Goal: Book appointment/travel/reservation

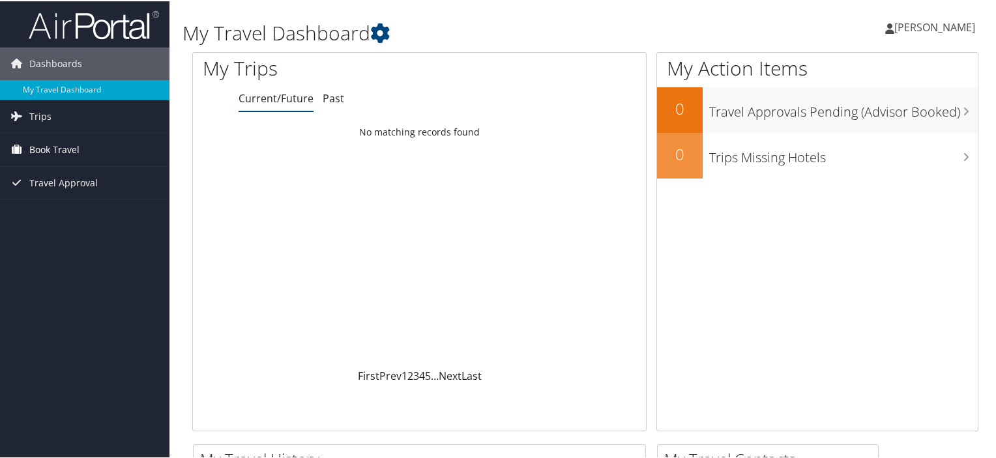
click at [57, 152] on span "Book Travel" at bounding box center [54, 148] width 50 height 33
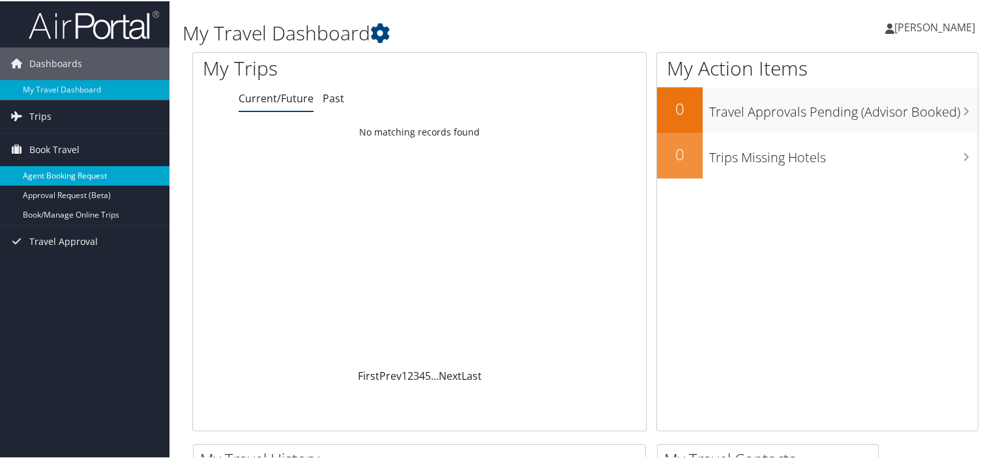
click at [74, 177] on link "Agent Booking Request" at bounding box center [85, 175] width 170 height 20
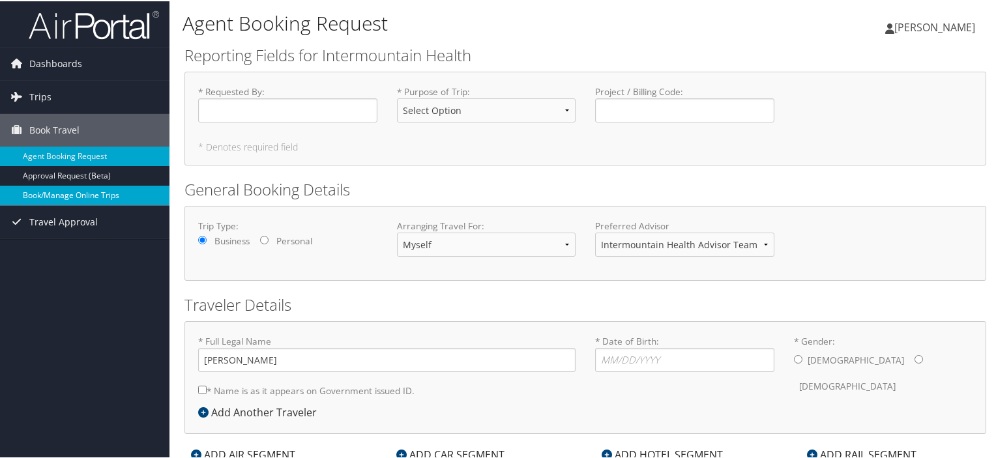
click at [98, 190] on link "Book/Manage Online Trips" at bounding box center [85, 195] width 170 height 20
